Goal: Task Accomplishment & Management: Use online tool/utility

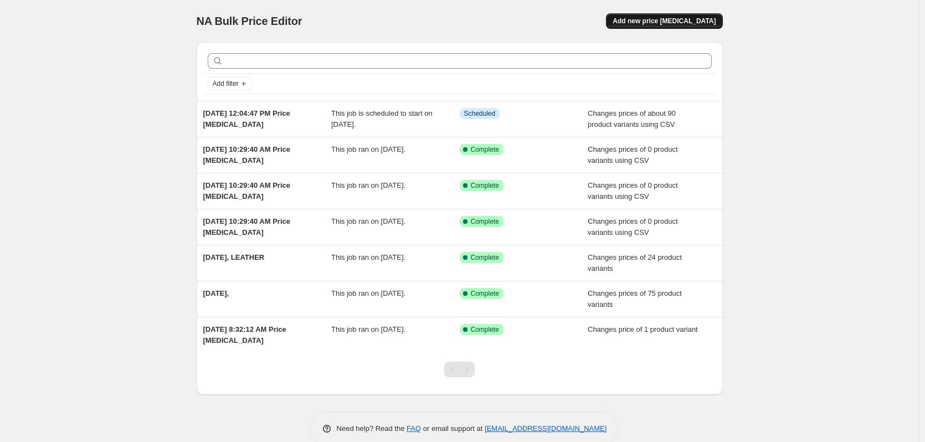
click at [675, 18] on span "Add new price [MEDICAL_DATA]" at bounding box center [664, 21] width 103 height 9
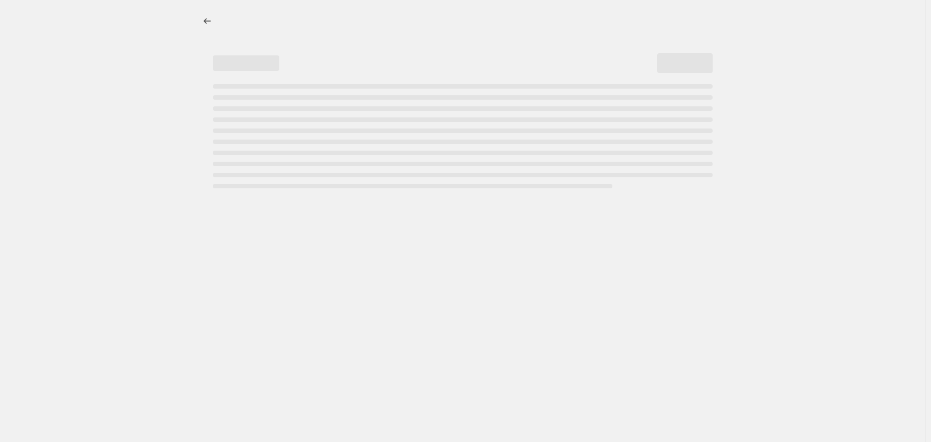
select select "percentage"
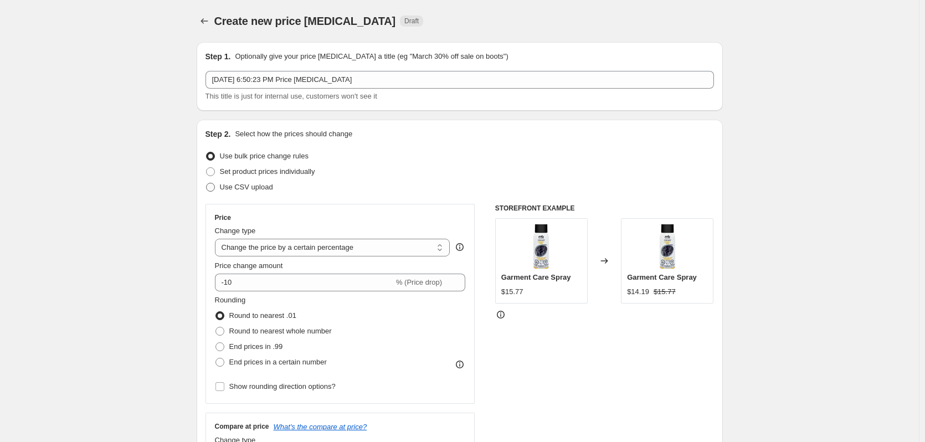
click at [240, 186] on span "Use CSV upload" at bounding box center [246, 187] width 53 height 8
click at [207, 183] on input "Use CSV upload" at bounding box center [206, 183] width 1 height 1
radio input "true"
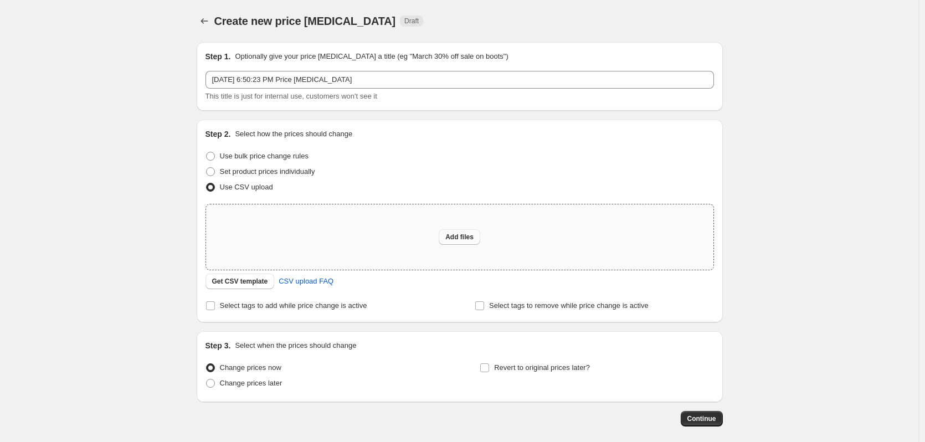
click at [456, 236] on span "Add files" at bounding box center [459, 237] width 28 height 9
type input "C:\fakepath\price editor csv_template_user_30121.csv"
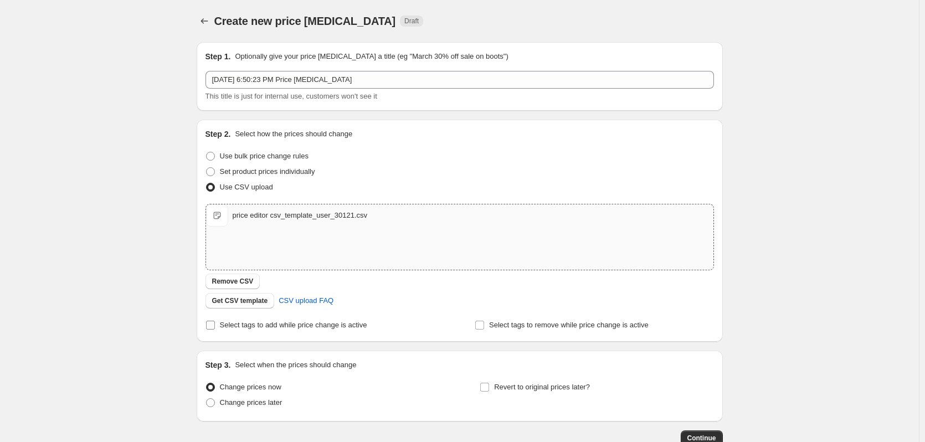
click at [215, 324] on input "Select tags to add while price change is active" at bounding box center [210, 325] width 9 height 9
checkbox input "true"
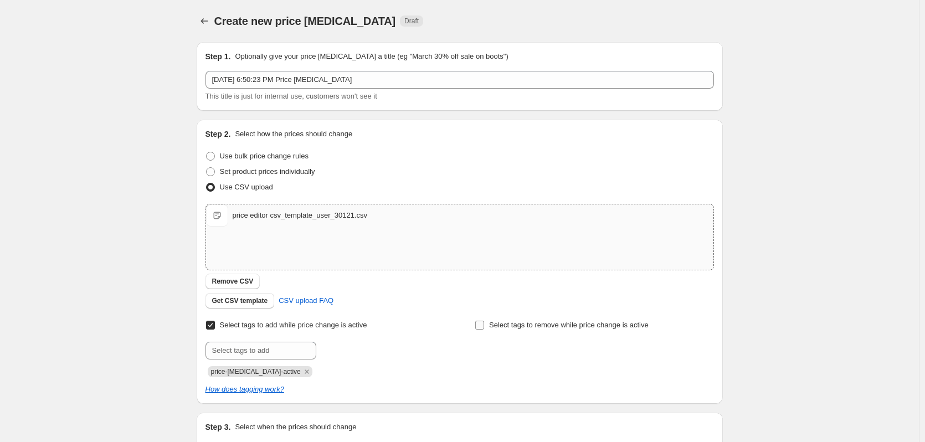
click at [485, 325] on span at bounding box center [480, 325] width 10 height 10
click at [484, 325] on input "Select tags to remove while price change is active" at bounding box center [479, 325] width 9 height 9
checkbox input "true"
click at [265, 352] on input "text" at bounding box center [261, 351] width 111 height 18
type input "d"
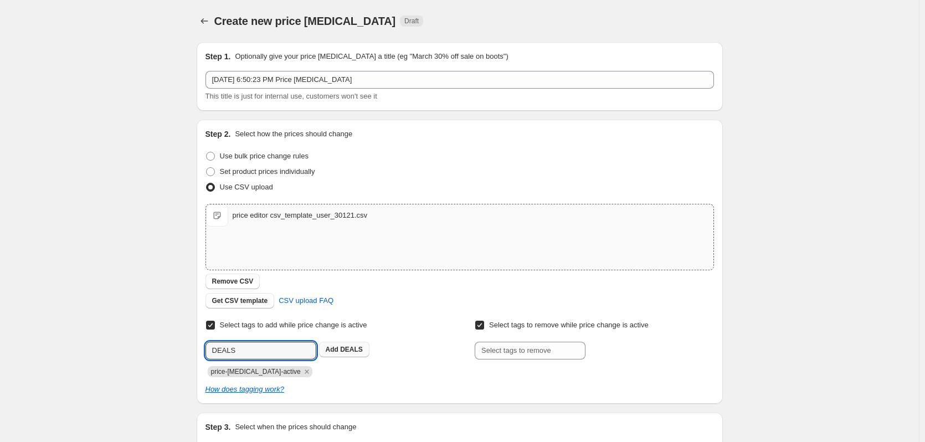
type input "DEALS"
click at [347, 348] on span "DEALS" at bounding box center [351, 350] width 23 height 8
click at [250, 352] on input "text" at bounding box center [261, 351] width 111 height 18
type input "SALES"
click at [342, 348] on span "Add SALES" at bounding box center [344, 349] width 37 height 9
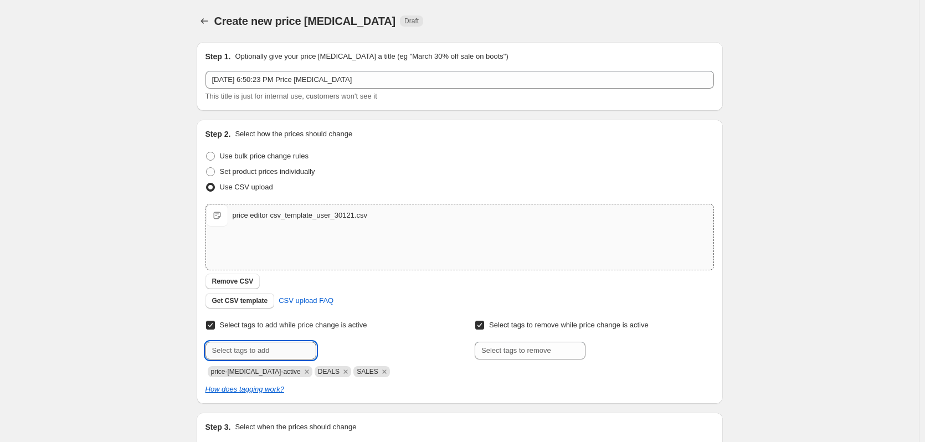
click at [253, 353] on input "text" at bounding box center [261, 351] width 111 height 18
type input "SIGNUP"
click at [351, 346] on span "SIGNUP" at bounding box center [352, 350] width 25 height 8
click at [263, 353] on input "text" at bounding box center [261, 351] width 111 height 18
type input "OUTERWEAR"
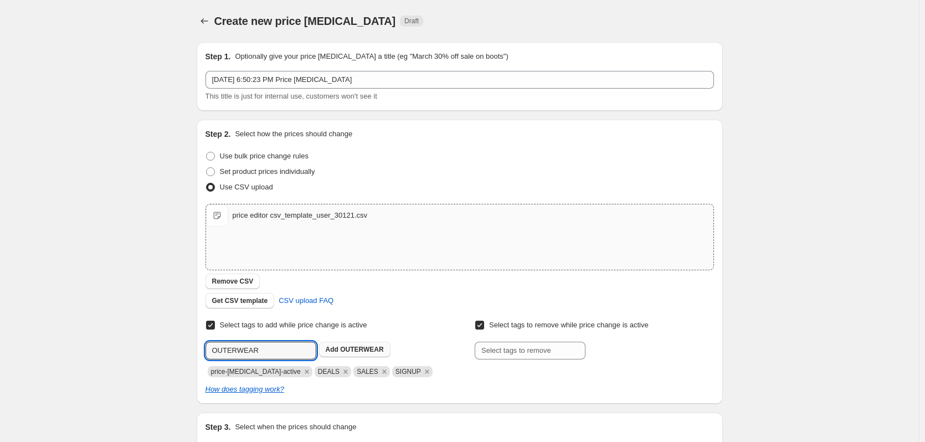
click at [346, 347] on span "OUTERWEAR" at bounding box center [361, 350] width 43 height 8
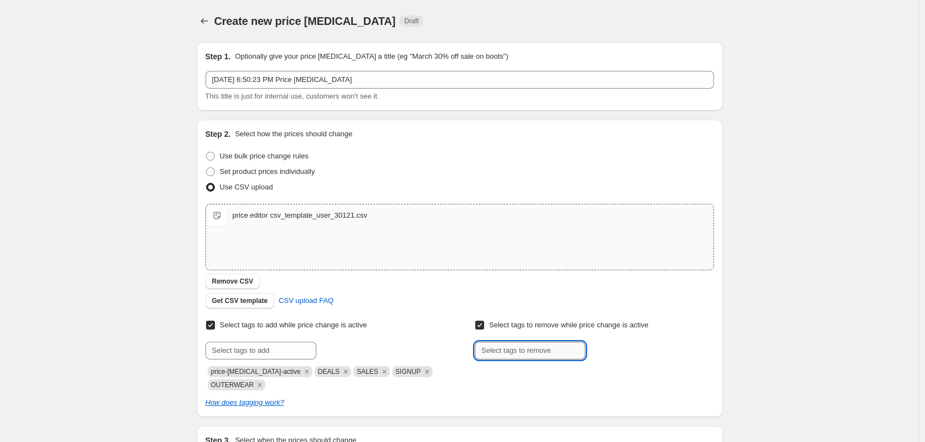
click at [520, 353] on input "text" at bounding box center [530, 351] width 111 height 18
type input "EX20"
click at [600, 350] on b "Add" at bounding box center [601, 350] width 13 height 8
click at [532, 347] on input "text" at bounding box center [530, 351] width 111 height 18
type input "EX25"
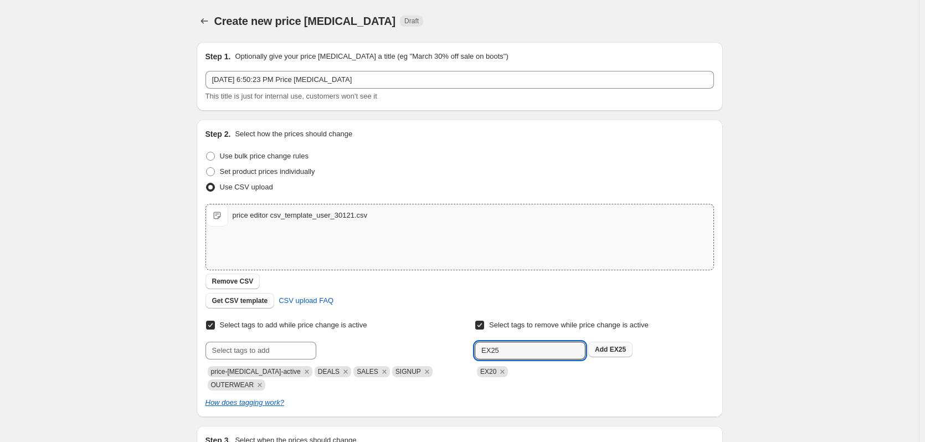
click at [604, 348] on b "Add" at bounding box center [601, 350] width 13 height 8
click at [541, 351] on input "text" at bounding box center [530, 351] width 111 height 18
type input "CLEARANCE"
click at [616, 350] on span "CLEARANCE" at bounding box center [631, 350] width 42 height 8
click at [546, 351] on input "text" at bounding box center [530, 351] width 111 height 18
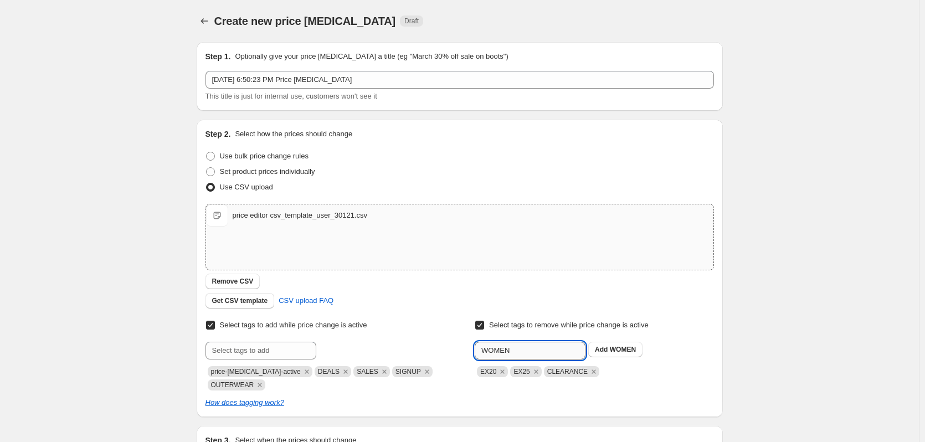
paste input "CLEARANCE"
type input "WOMEN CLEARANCE"
click at [648, 350] on span "WOMEN CLEARA..." at bounding box center [640, 350] width 61 height 8
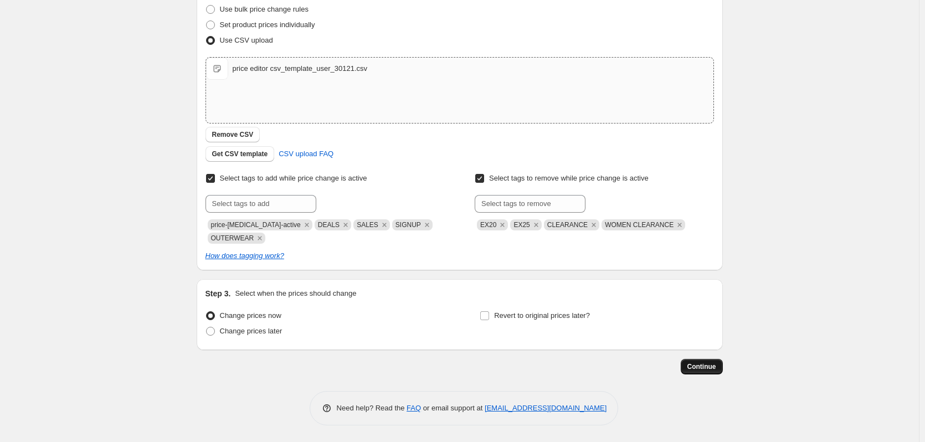
click at [704, 372] on button "Continue" at bounding box center [702, 367] width 42 height 16
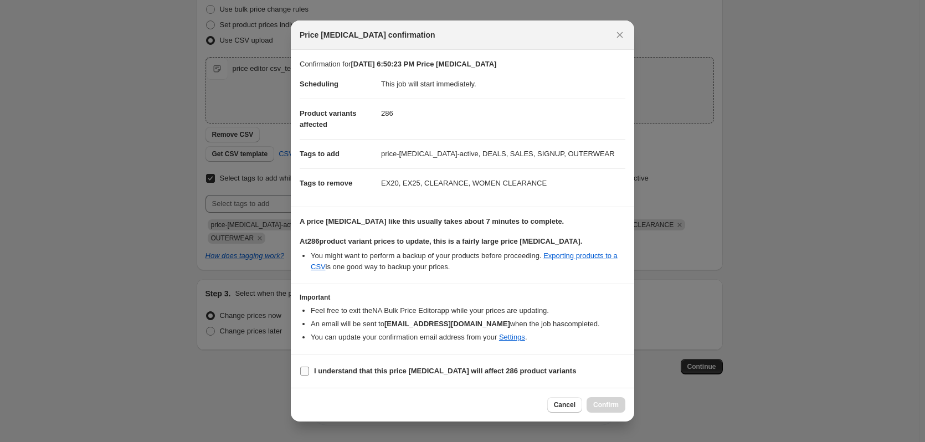
click at [306, 371] on input "I understand that this price [MEDICAL_DATA] will affect 286 product variants" at bounding box center [304, 371] width 9 height 9
checkbox input "true"
click at [612, 403] on span "Confirm" at bounding box center [605, 405] width 25 height 9
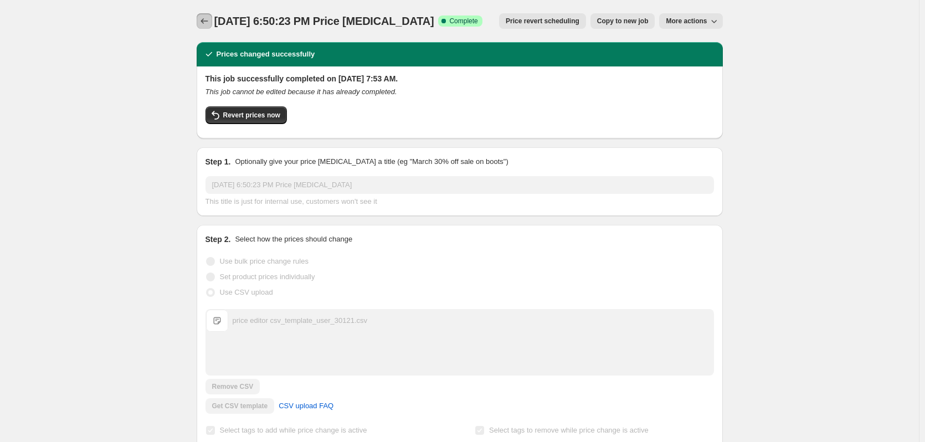
click at [208, 20] on icon "Price change jobs" at bounding box center [204, 21] width 11 height 11
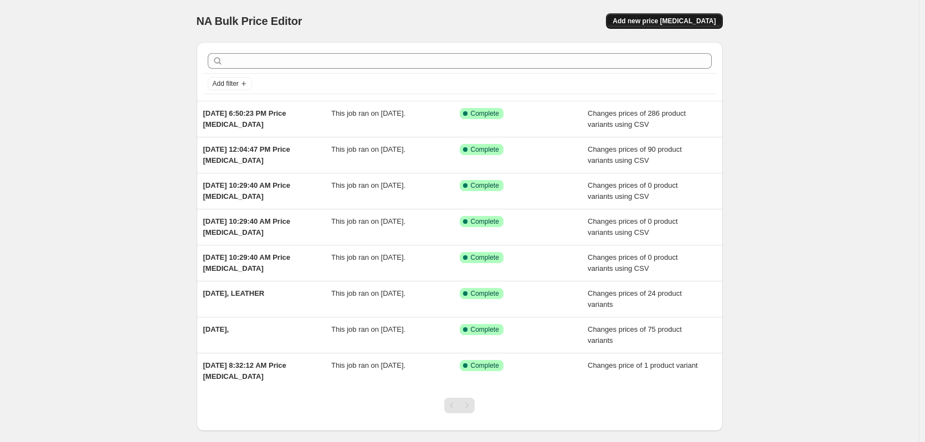
click at [674, 22] on span "Add new price [MEDICAL_DATA]" at bounding box center [664, 21] width 103 height 9
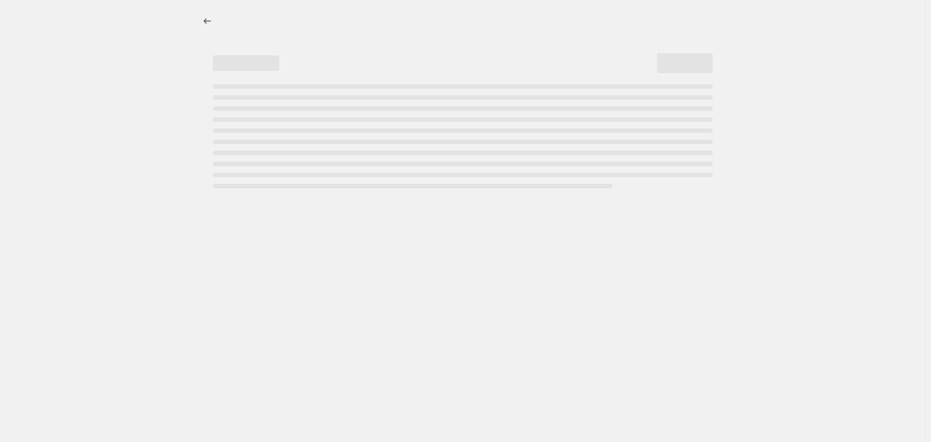
select select "percentage"
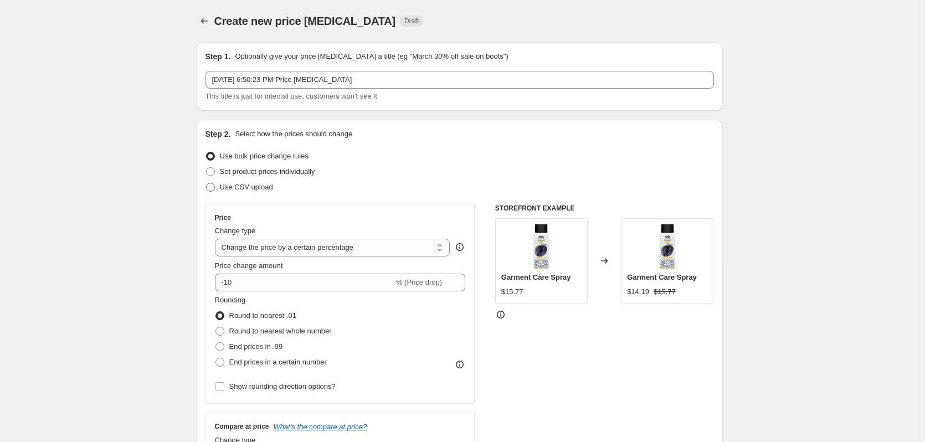
click at [215, 187] on span at bounding box center [210, 187] width 9 height 9
click at [207, 183] on input "Use CSV upload" at bounding box center [206, 183] width 1 height 1
radio input "true"
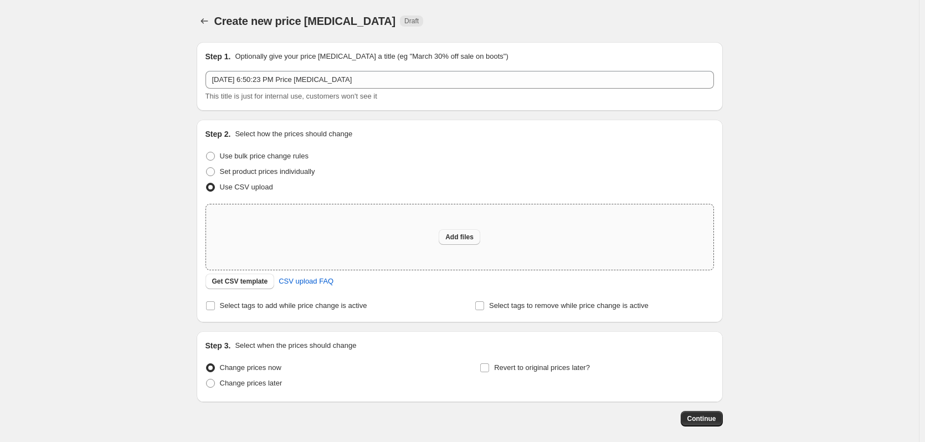
click at [455, 238] on span "Add files" at bounding box center [459, 237] width 28 height 9
type input "C:\fakepath\price editor csv_template_user_30121.csv"
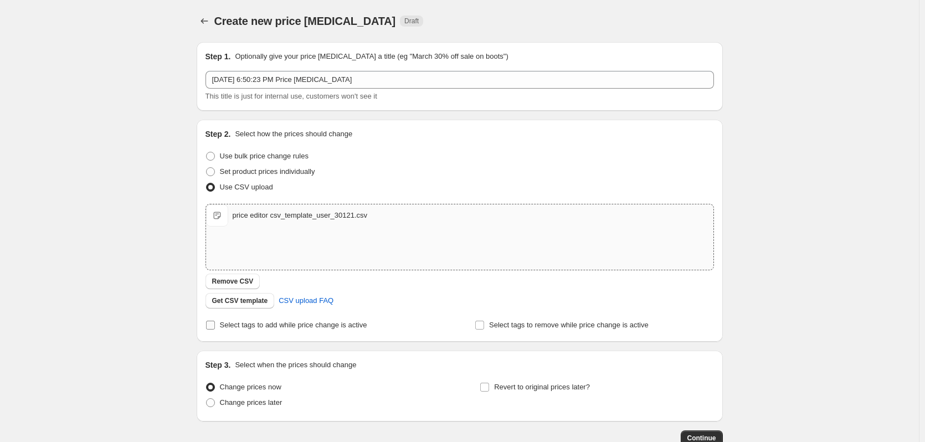
click at [214, 327] on input "Select tags to add while price change is active" at bounding box center [210, 325] width 9 height 9
checkbox input "true"
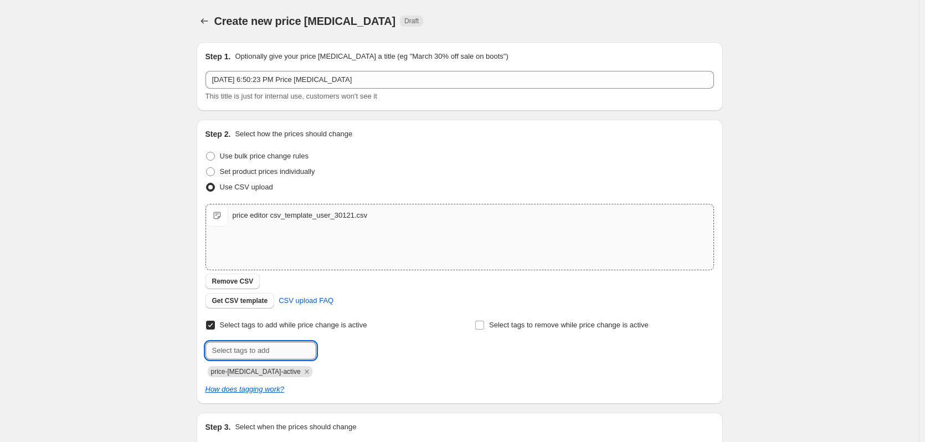
click at [279, 352] on input "text" at bounding box center [261, 351] width 111 height 18
type input "DEALS"
click at [347, 350] on span "DEALS" at bounding box center [351, 350] width 23 height 8
click at [295, 347] on input "text" at bounding box center [261, 351] width 111 height 18
type input "OUTERWEAR"
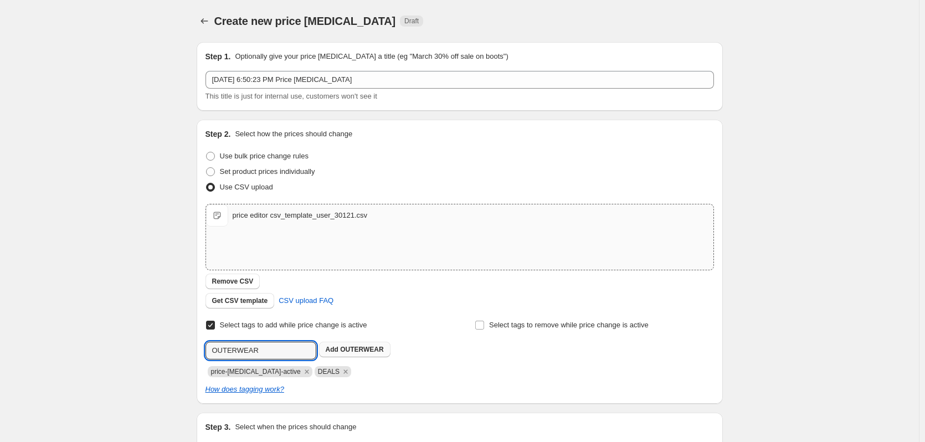
click at [371, 350] on span "OUTERWEAR" at bounding box center [361, 350] width 43 height 8
click at [291, 346] on input "text" at bounding box center [261, 351] width 111 height 18
type input "SALES"
click at [341, 346] on span "Add SALES" at bounding box center [344, 349] width 37 height 9
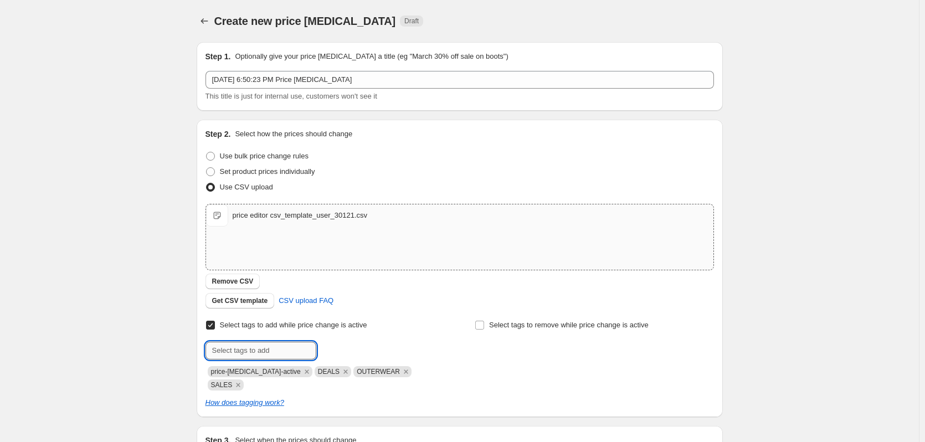
click at [286, 348] on input "text" at bounding box center [261, 351] width 111 height 18
type input "SIGNUP"
click at [355, 349] on span "SIGNUP" at bounding box center [352, 350] width 25 height 8
click at [481, 326] on input "Select tags to remove while price change is active" at bounding box center [479, 325] width 9 height 9
checkbox input "true"
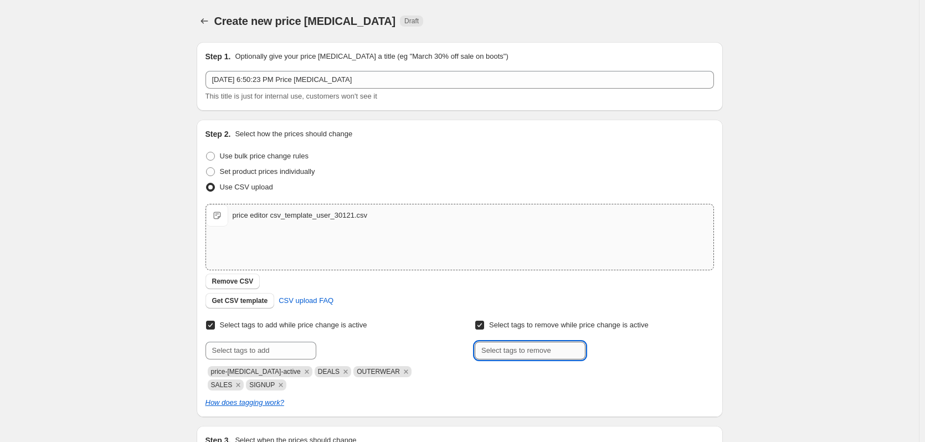
click at [511, 355] on input "text" at bounding box center [530, 351] width 111 height 18
type input "CLEARANCE"
click at [625, 355] on button "Add CLEARANCE" at bounding box center [623, 350] width 70 height 16
click at [532, 353] on input "text" at bounding box center [530, 351] width 111 height 18
type input "MEN CLEARANCE"
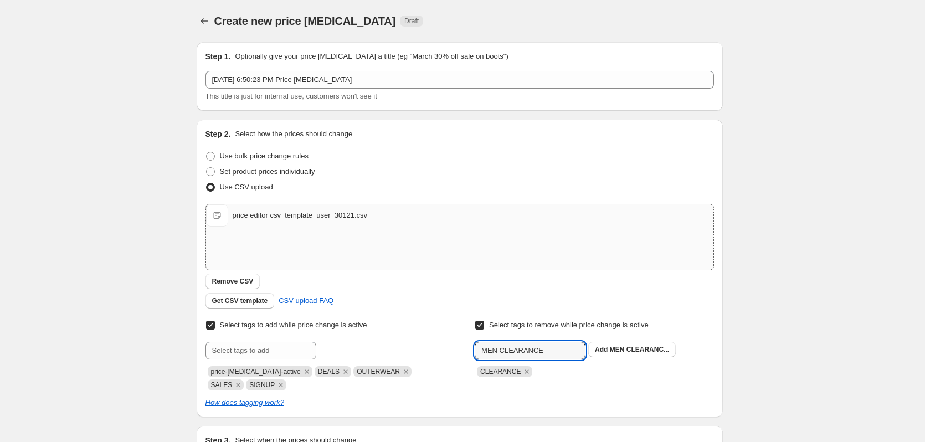
click at [621, 349] on span "MEN CLEARANC..." at bounding box center [639, 350] width 59 height 8
click at [557, 351] on input "text" at bounding box center [530, 351] width 111 height 18
type input "EX20"
click at [607, 349] on b "Add" at bounding box center [601, 350] width 13 height 8
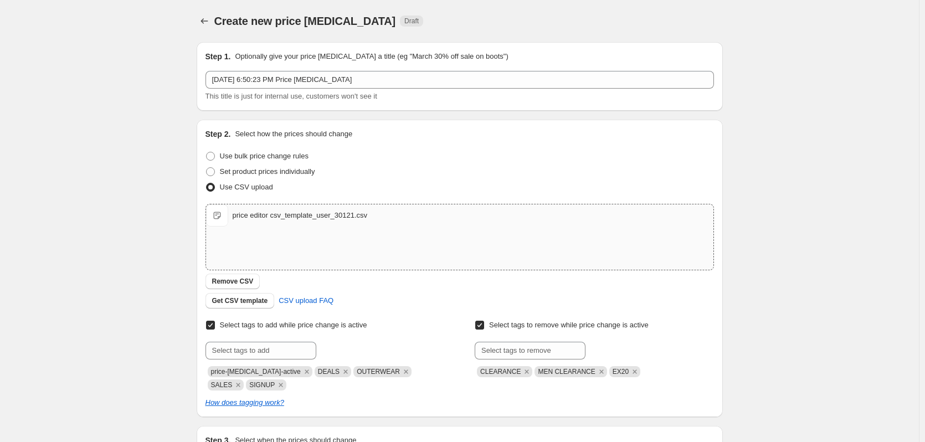
scroll to position [147, 0]
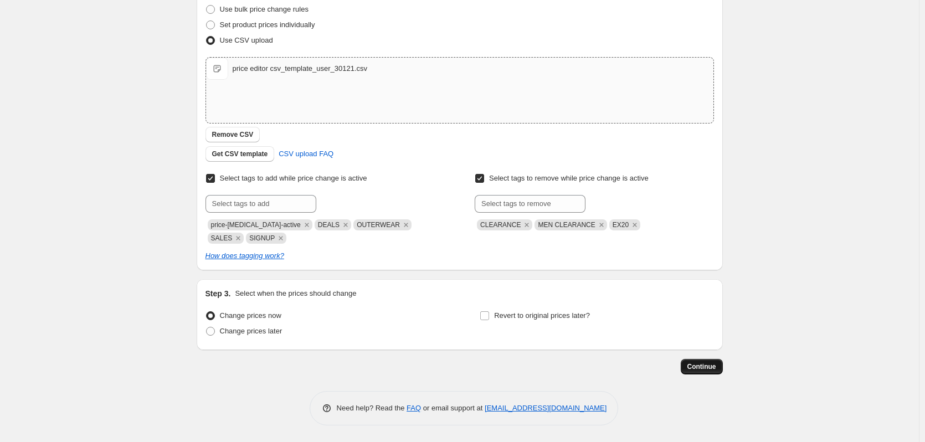
click at [721, 363] on button "Continue" at bounding box center [702, 367] width 42 height 16
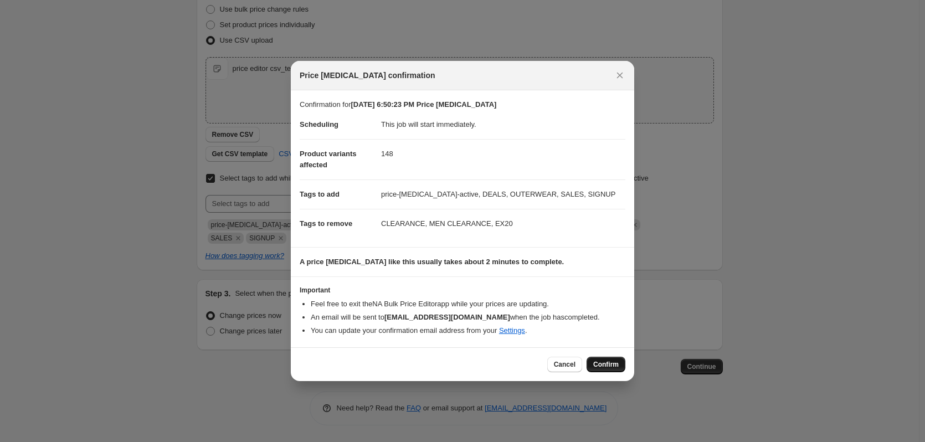
click at [612, 366] on span "Confirm" at bounding box center [605, 364] width 25 height 9
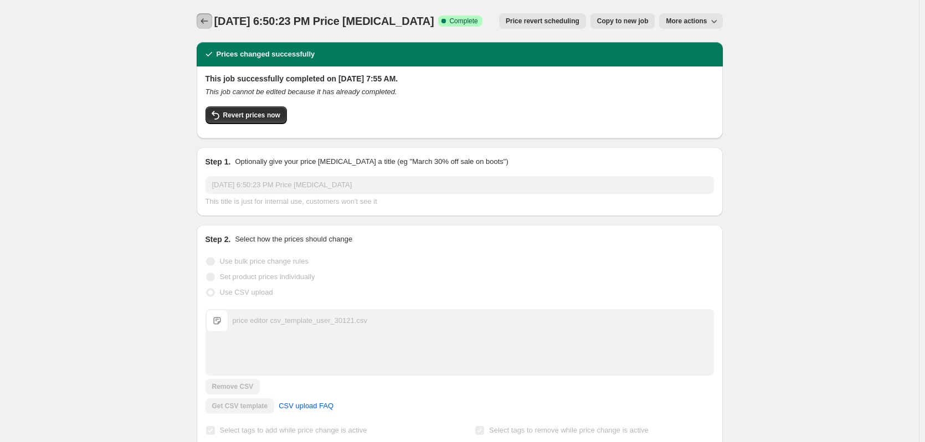
click at [209, 21] on icon "Price change jobs" at bounding box center [204, 21] width 11 height 11
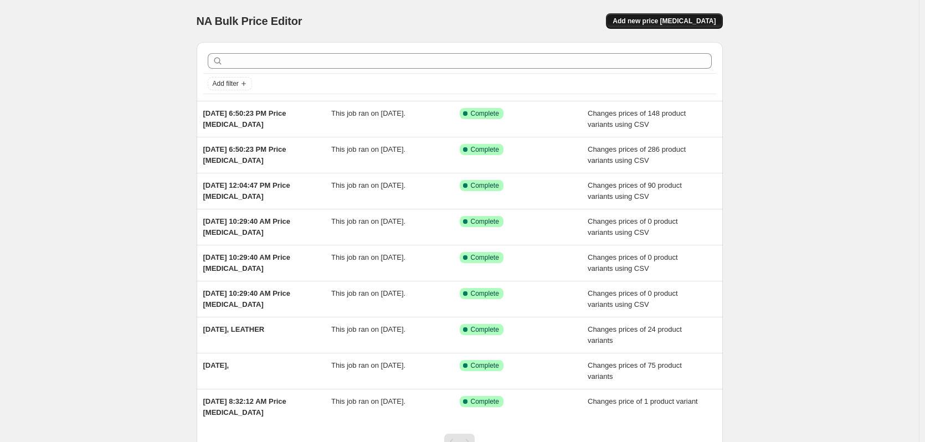
click at [685, 21] on span "Add new price [MEDICAL_DATA]" at bounding box center [664, 21] width 103 height 9
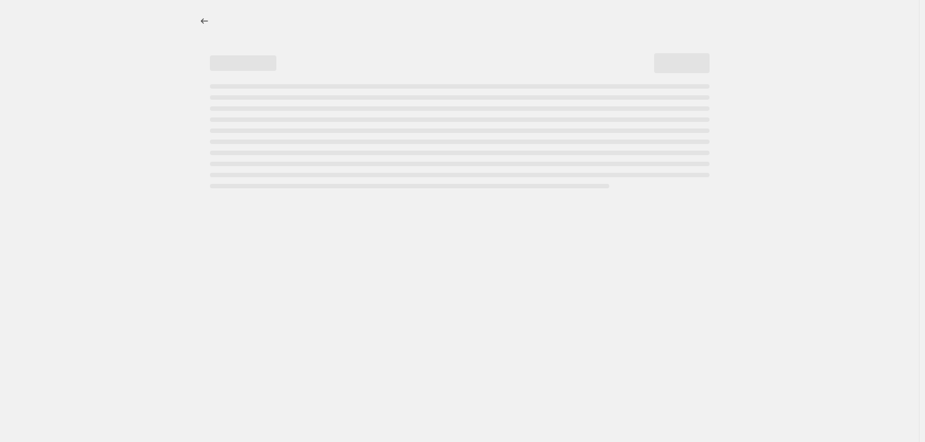
select select "percentage"
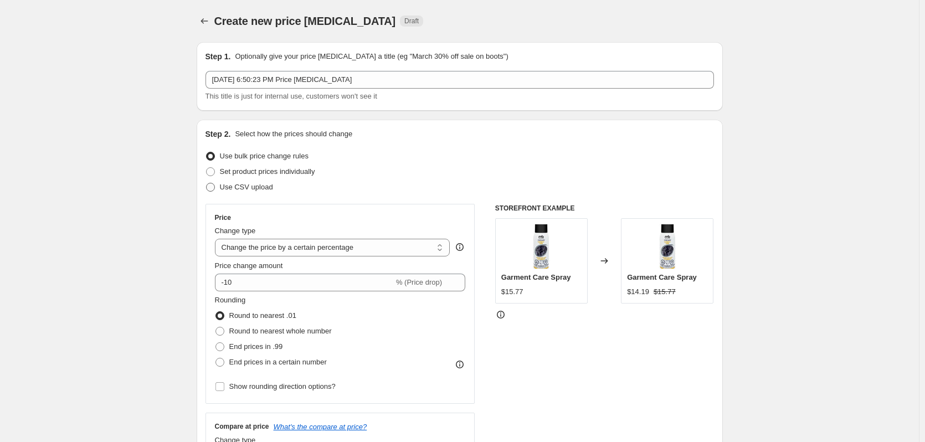
click at [224, 187] on span "Use CSV upload" at bounding box center [246, 187] width 53 height 8
click at [207, 183] on input "Use CSV upload" at bounding box center [206, 183] width 1 height 1
radio input "true"
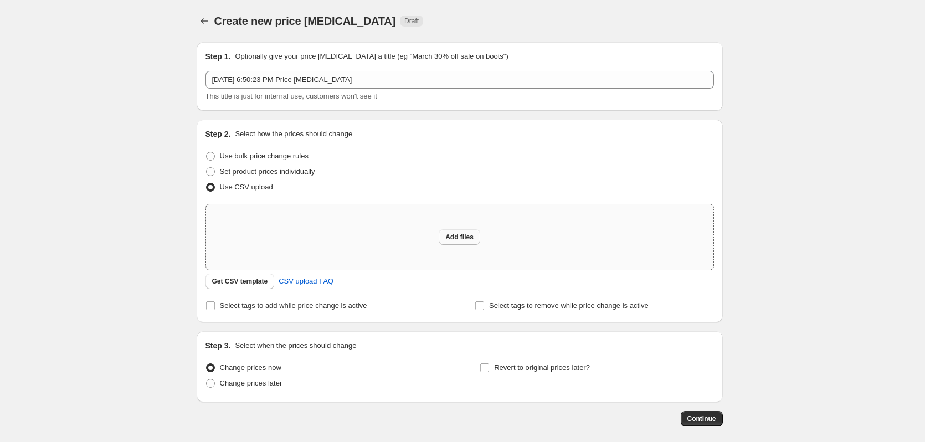
click at [468, 237] on span "Add files" at bounding box center [459, 237] width 28 height 9
click at [453, 240] on span "Add files" at bounding box center [459, 237] width 28 height 9
type input "C:\fakepath\price editor csv_template_user_30121.csv"
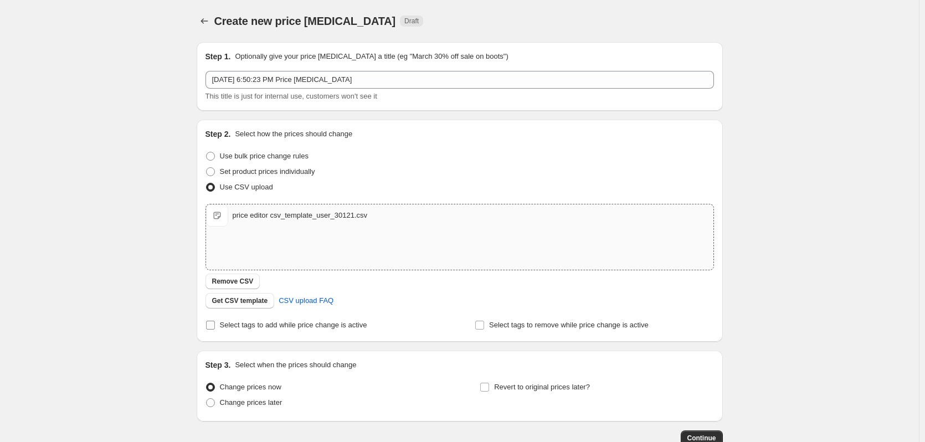
click at [213, 324] on input "Select tags to add while price change is active" at bounding box center [210, 325] width 9 height 9
checkbox input "true"
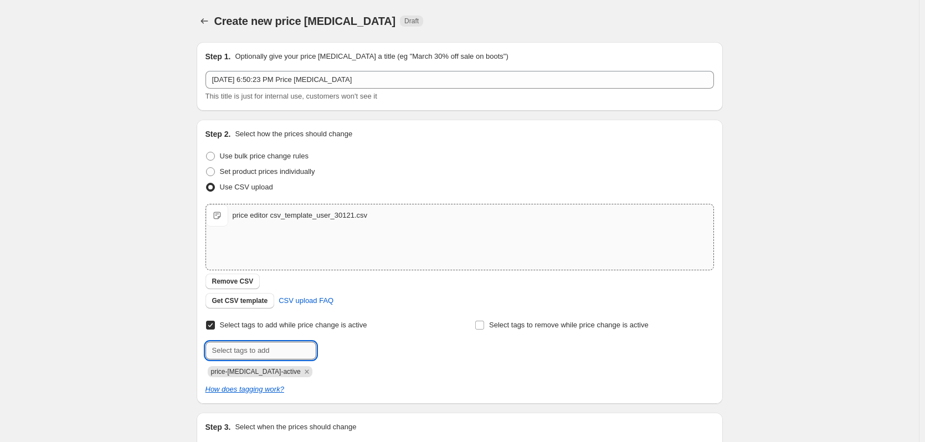
click at [234, 348] on input "text" at bounding box center [261, 351] width 111 height 18
type input "DEALS"
click at [345, 352] on span "DEALS" at bounding box center [351, 350] width 23 height 8
click at [225, 351] on input "text" at bounding box center [261, 351] width 111 height 18
type input "SALES"
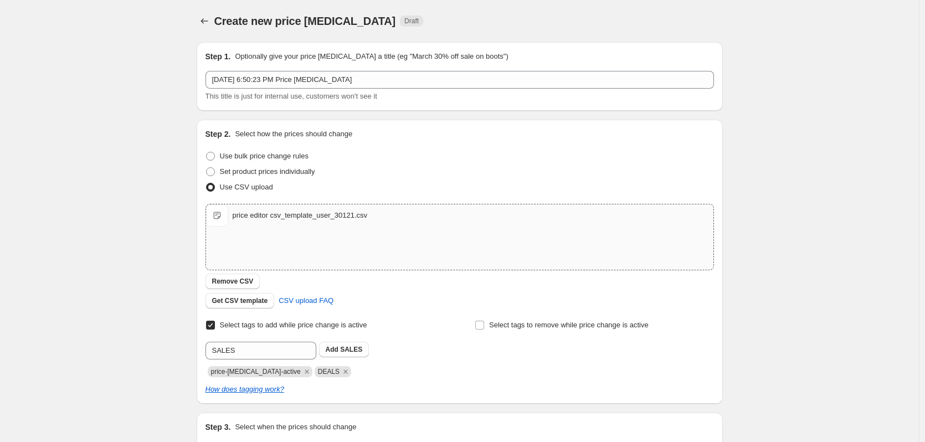
click at [335, 344] on button "Add SALES" at bounding box center [344, 350] width 50 height 16
click at [293, 347] on input "text" at bounding box center [261, 351] width 111 height 18
type input "SIGNUP"
click at [347, 347] on span "SIGNUP" at bounding box center [352, 350] width 25 height 8
click at [281, 353] on input "text" at bounding box center [261, 351] width 111 height 18
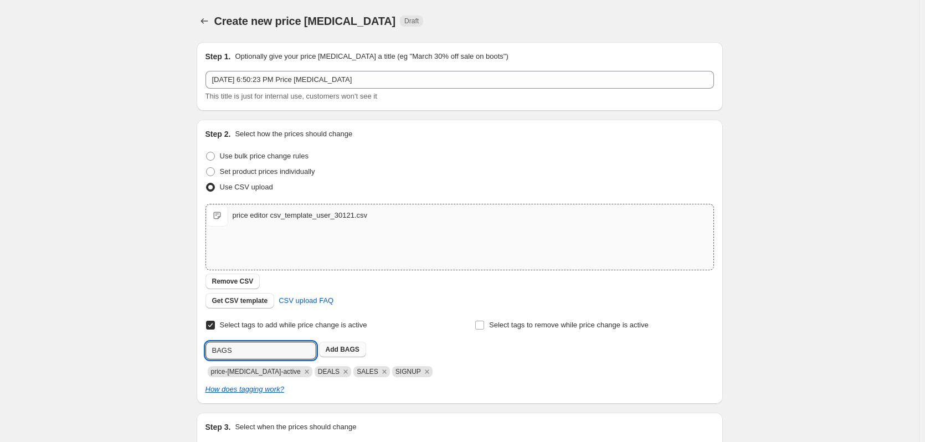
type input "BAGS"
click at [346, 348] on span "BAGS" at bounding box center [349, 350] width 19 height 8
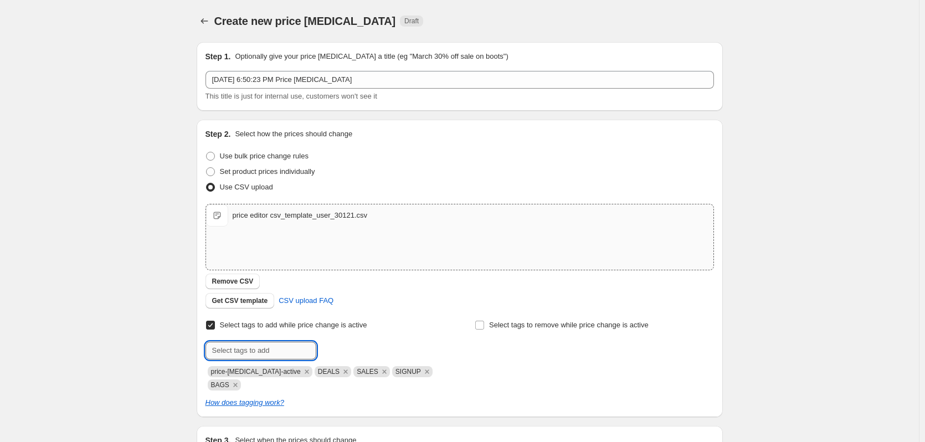
click at [279, 356] on input "text" at bounding box center [261, 351] width 111 height 18
type input "ACCESSORIES"
click at [484, 325] on input "Select tags to remove while price change is active" at bounding box center [479, 325] width 9 height 9
checkbox input "true"
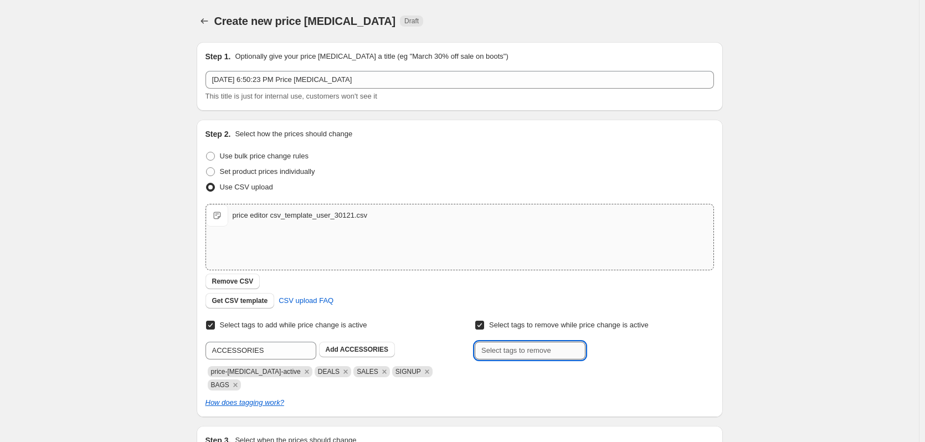
click at [490, 354] on input "text" at bounding box center [530, 351] width 111 height 18
type input "CLEARANCE"
click at [628, 350] on span "CLEARANCE" at bounding box center [631, 350] width 42 height 8
click at [548, 353] on input "text" at bounding box center [530, 351] width 111 height 18
type input "BAGS30"
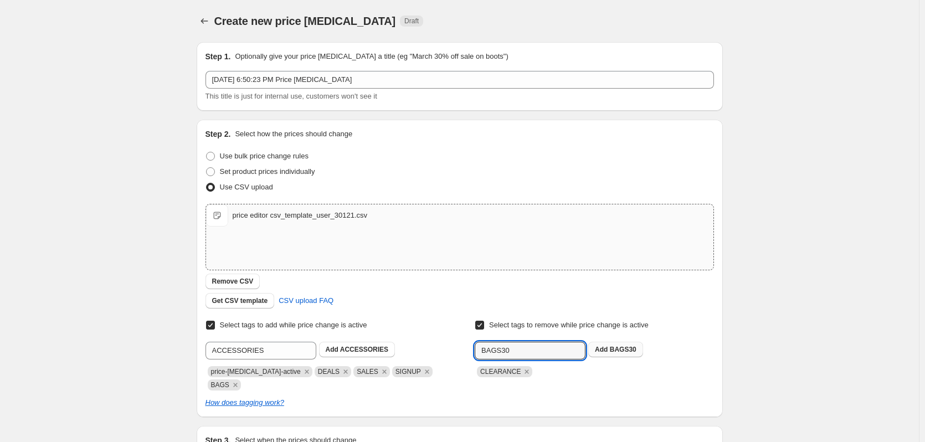
click at [628, 350] on span "BAGS30" at bounding box center [623, 350] width 27 height 8
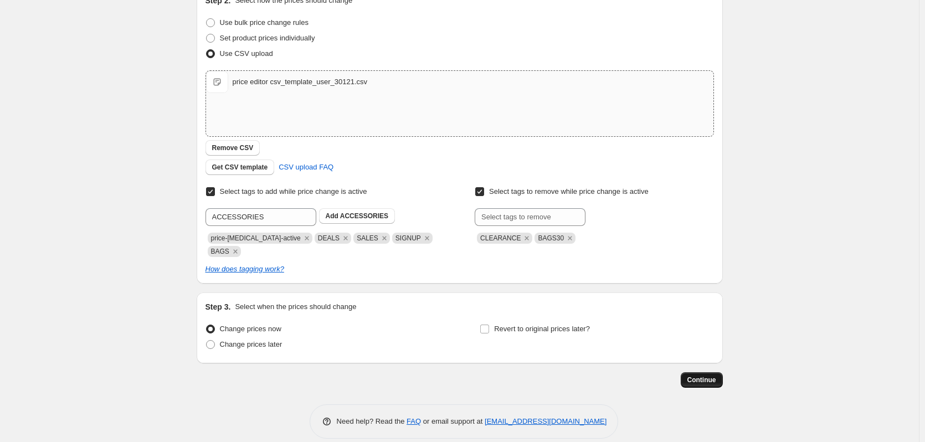
click at [712, 372] on button "Continue" at bounding box center [702, 380] width 42 height 16
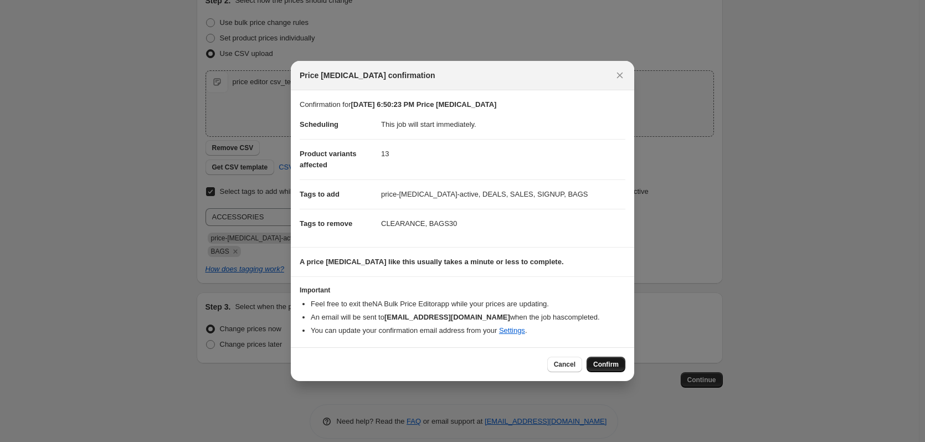
click at [609, 368] on span "Confirm" at bounding box center [605, 364] width 25 height 9
